Goal: Task Accomplishment & Management: Manage account settings

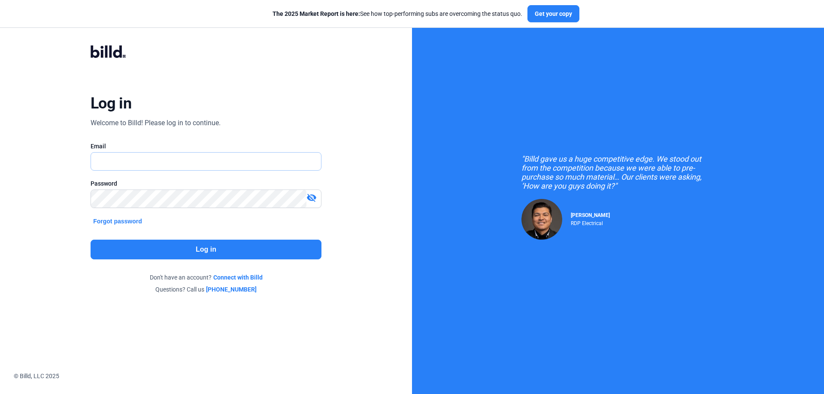
type input "[PERSON_NAME][EMAIL_ADDRESS][DOMAIN_NAME]"
click at [203, 251] on button "Log in" at bounding box center [206, 250] width 231 height 20
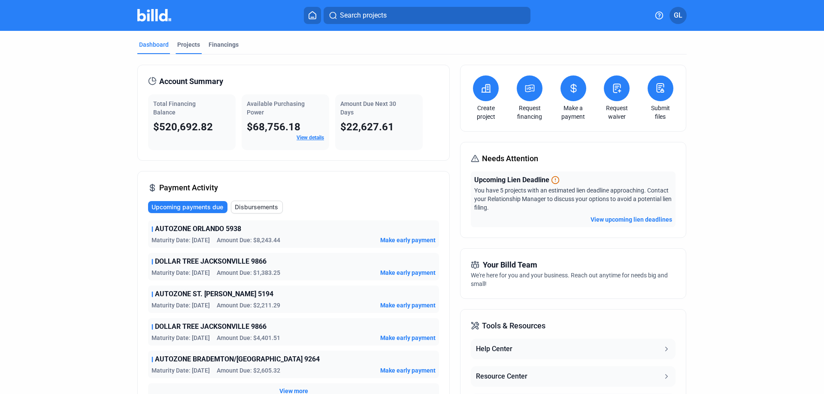
click at [177, 43] on div "Projects" at bounding box center [188, 44] width 23 height 9
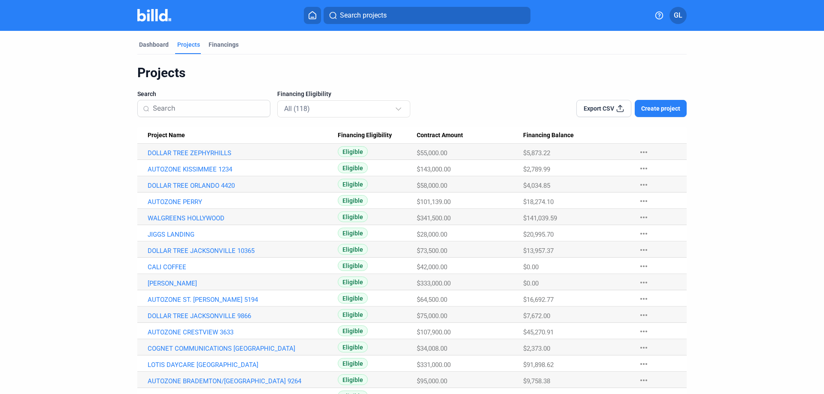
click at [178, 109] on input at bounding box center [209, 109] width 112 height 18
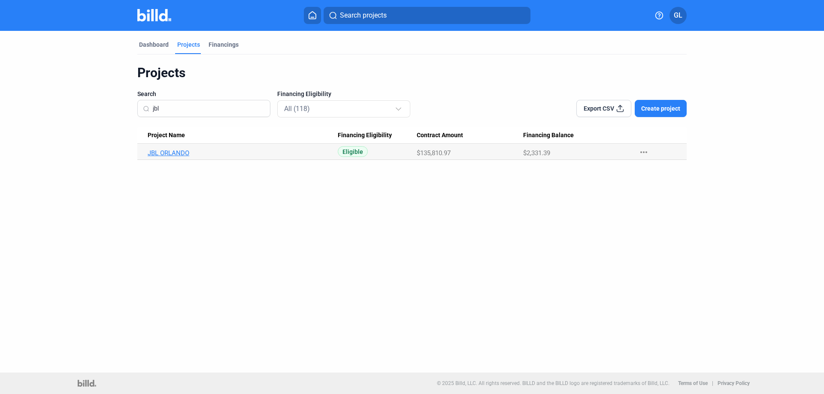
type input "jbl"
click at [180, 151] on link "JBL ORLANDO" at bounding box center [243, 153] width 190 height 8
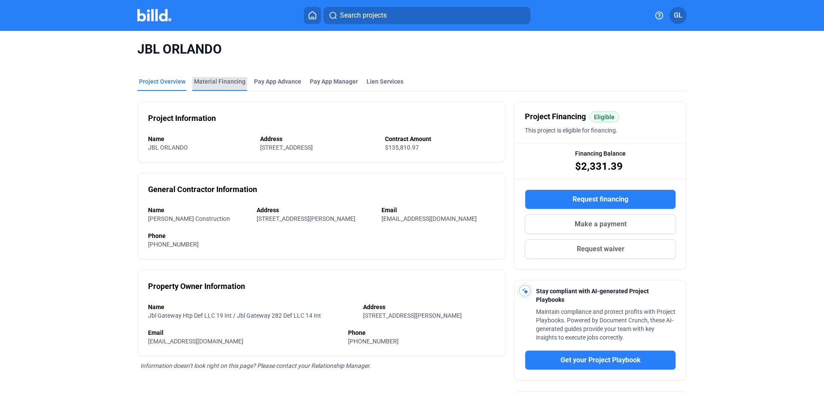
click at [215, 81] on div "Material Financing" at bounding box center [219, 81] width 51 height 9
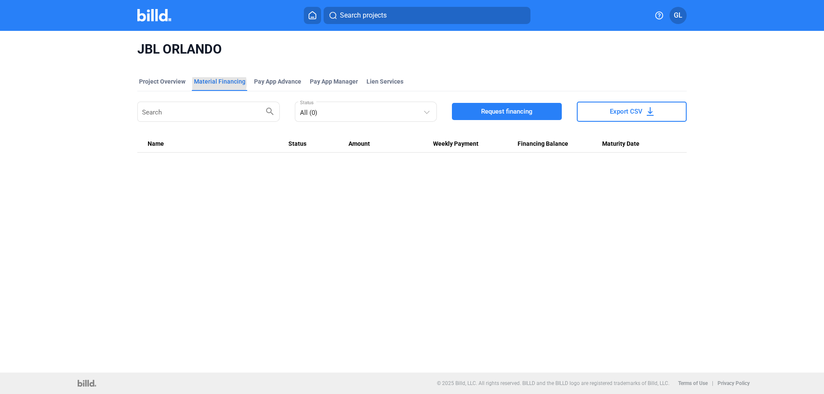
click at [217, 83] on div "Material Financing" at bounding box center [219, 81] width 51 height 9
click at [155, 77] on div "Project Overview" at bounding box center [162, 81] width 46 height 9
